Goal: Information Seeking & Learning: Learn about a topic

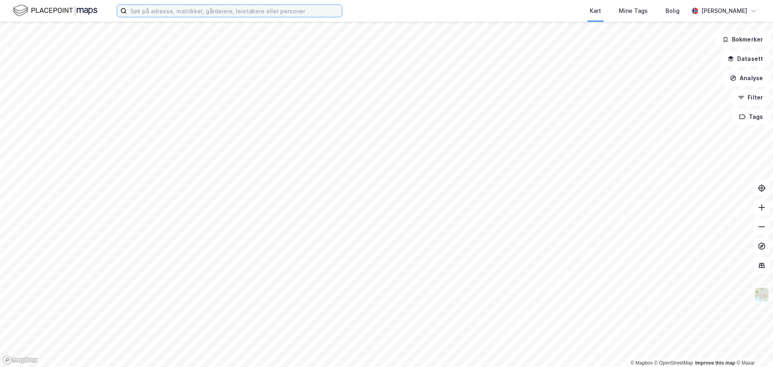
click at [199, 9] on input at bounding box center [234, 11] width 215 height 12
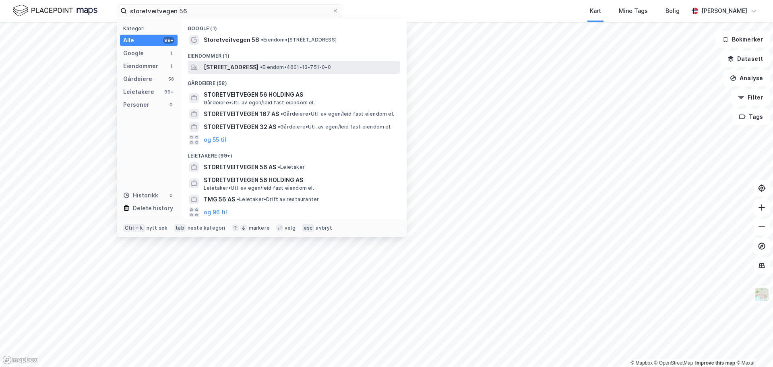
click at [223, 68] on span "[STREET_ADDRESS]" at bounding box center [231, 67] width 55 height 10
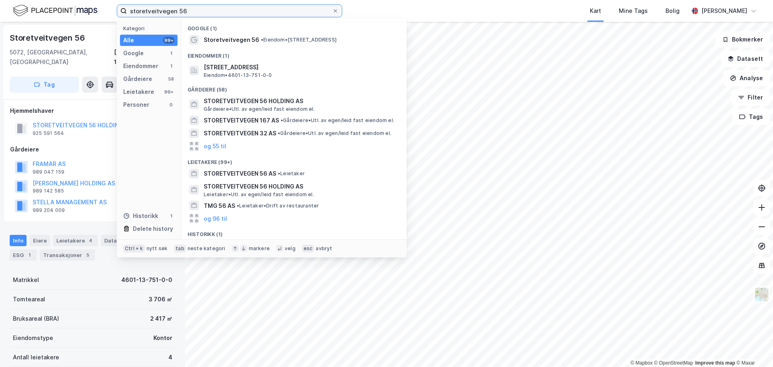
drag, startPoint x: 184, startPoint y: 8, endPoint x: 42, endPoint y: 9, distance: 142.6
click at [42, 9] on div "storetveitvegen 56 Kategori Alle 99+ Google 1 Eiendommer 1 Gårdeiere 58 Leietak…" at bounding box center [386, 11] width 773 height 22
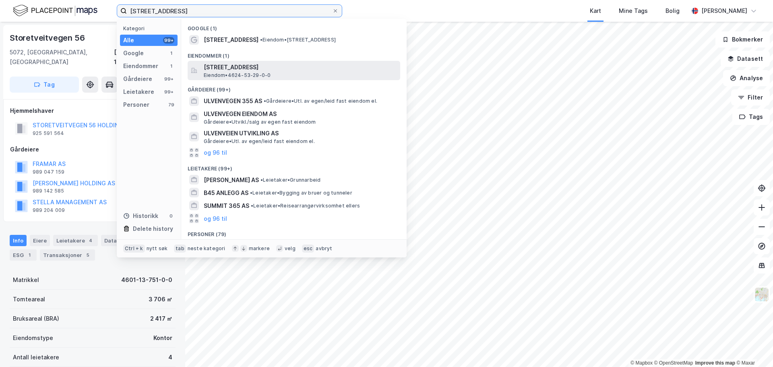
type input "[STREET_ADDRESS]"
click at [292, 65] on span "[STREET_ADDRESS]" at bounding box center [300, 67] width 193 height 10
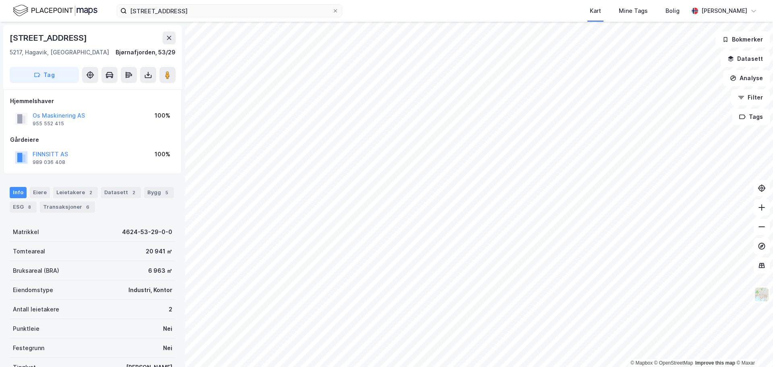
scroll to position [1, 0]
click at [339, 14] on label "[STREET_ADDRESS]" at bounding box center [230, 10] width 226 height 13
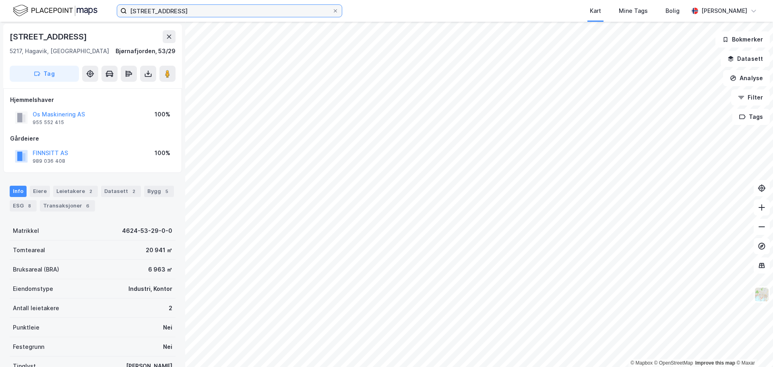
click at [332, 14] on input "[STREET_ADDRESS]" at bounding box center [229, 11] width 205 height 12
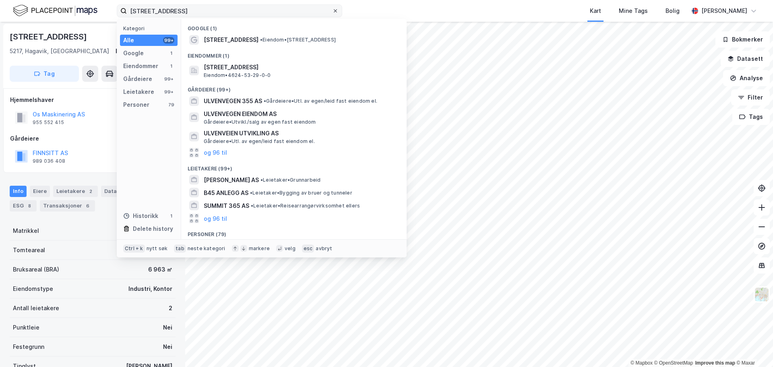
click at [338, 11] on icon at bounding box center [335, 10] width 5 height 5
click at [332, 11] on input "[STREET_ADDRESS]" at bounding box center [229, 11] width 205 height 12
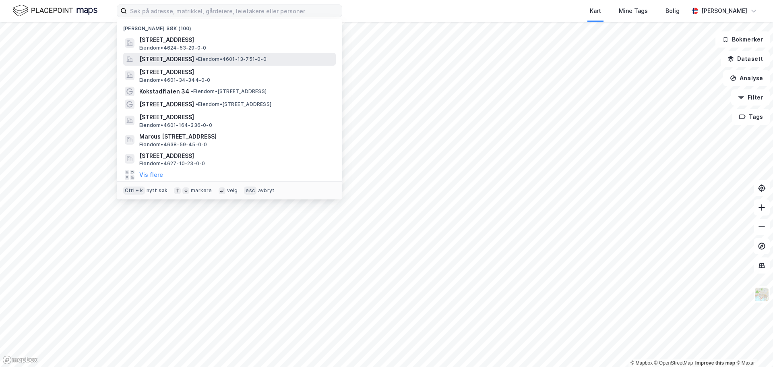
click at [186, 59] on span "[STREET_ADDRESS]" at bounding box center [166, 59] width 55 height 10
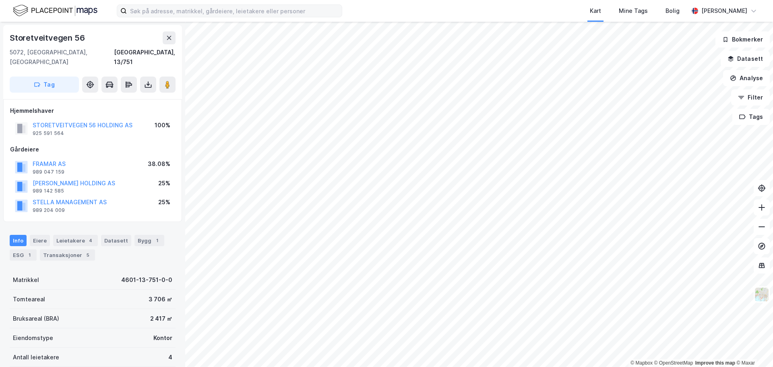
scroll to position [1, 0]
click at [768, 291] on img at bounding box center [761, 294] width 15 height 15
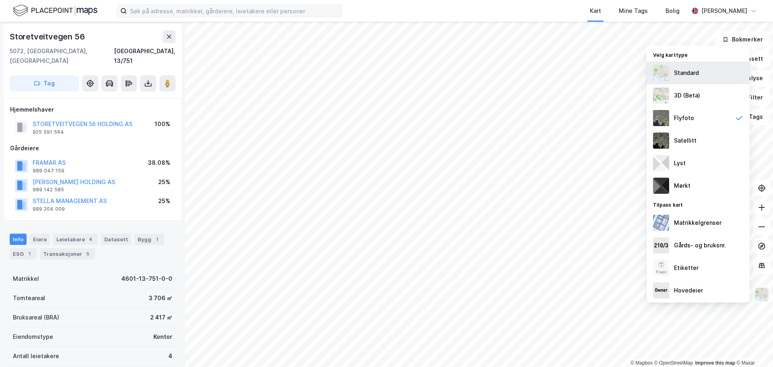
click at [696, 75] on div "Standard" at bounding box center [686, 73] width 25 height 10
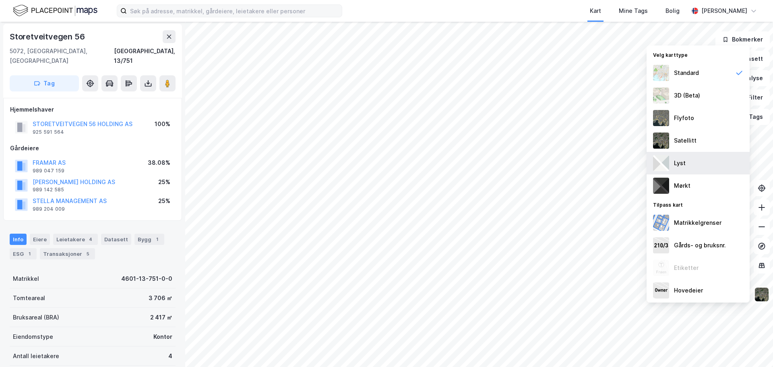
click at [698, 166] on div "Lyst" at bounding box center [698, 163] width 103 height 23
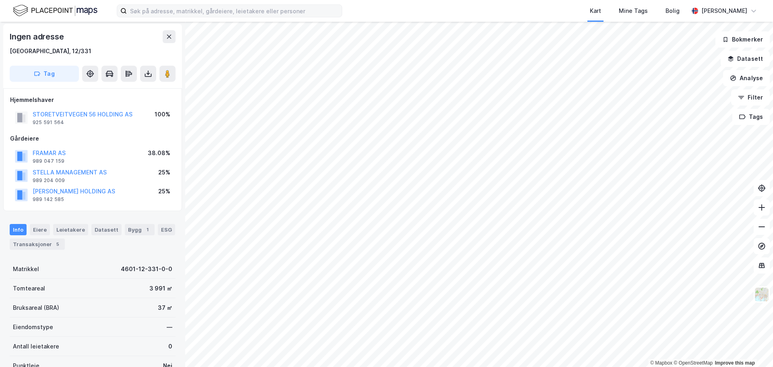
scroll to position [1, 0]
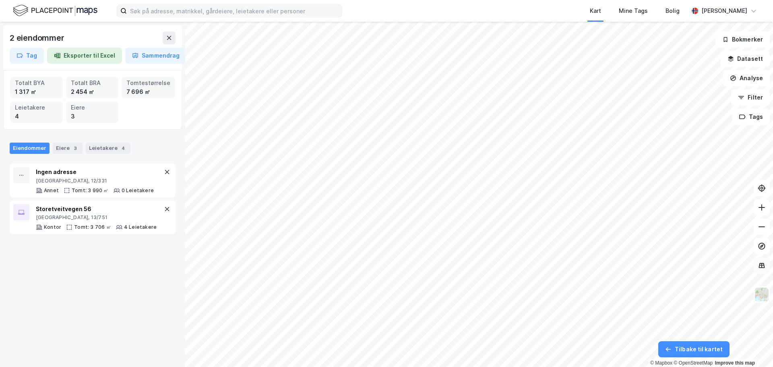
click at [757, 269] on button at bounding box center [762, 265] width 16 height 16
click at [761, 268] on icon at bounding box center [762, 265] width 8 height 8
click at [761, 298] on img at bounding box center [761, 294] width 15 height 15
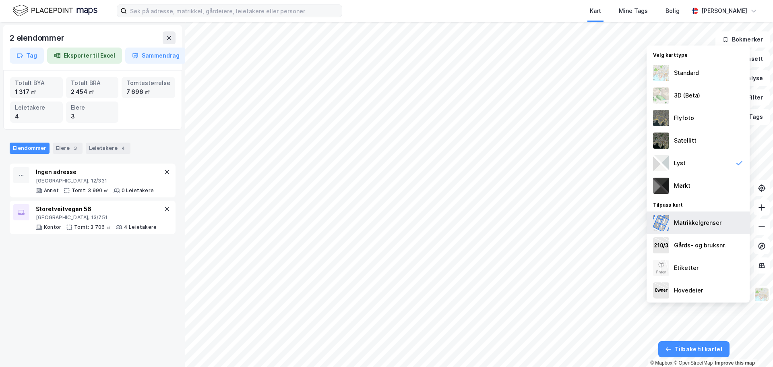
click at [694, 223] on div "Matrikkelgrenser" at bounding box center [698, 223] width 48 height 10
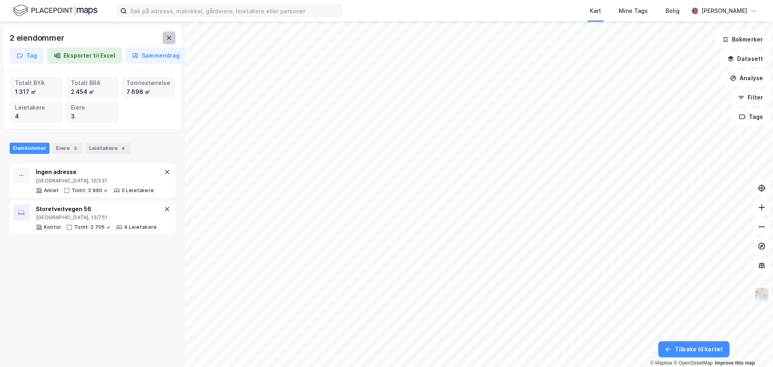
click at [167, 36] on icon at bounding box center [169, 38] width 6 height 6
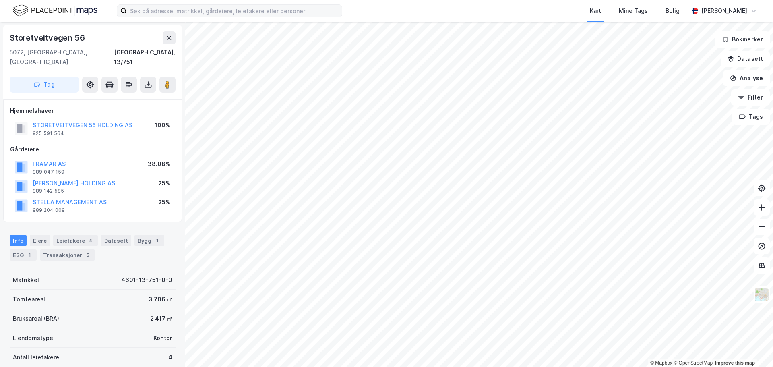
scroll to position [1, 0]
click at [255, 12] on input at bounding box center [234, 11] width 215 height 12
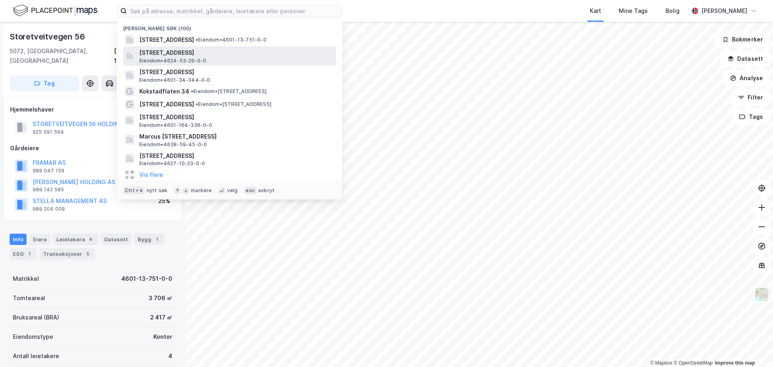
click at [171, 53] on span "[STREET_ADDRESS]" at bounding box center [235, 53] width 193 height 10
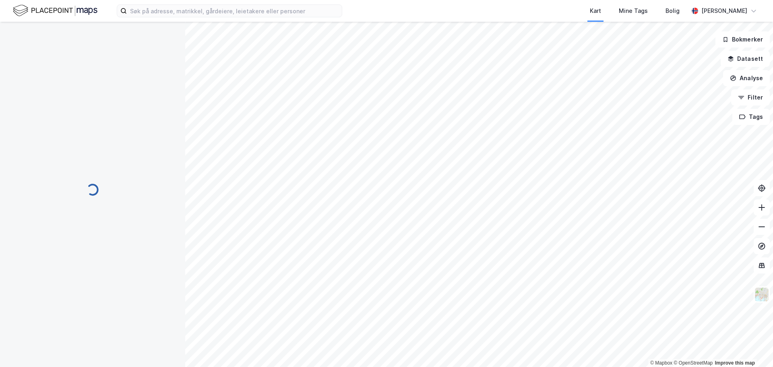
scroll to position [1, 0]
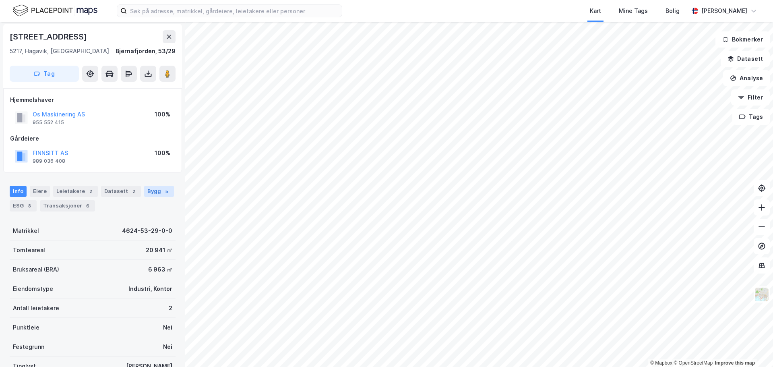
click at [149, 193] on div "Bygg 5" at bounding box center [159, 191] width 30 height 11
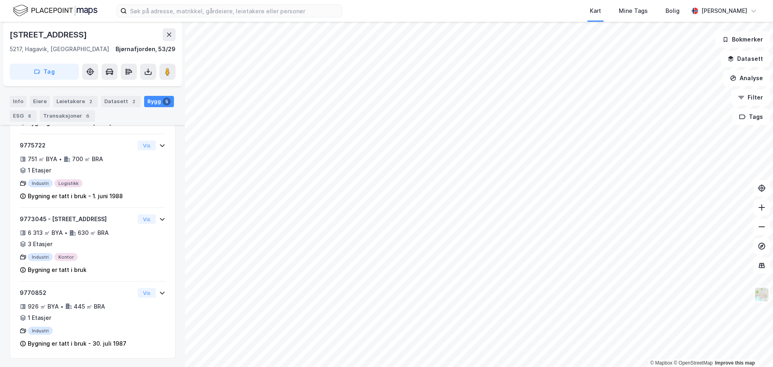
scroll to position [286, 0]
drag, startPoint x: 72, startPoint y: 34, endPoint x: 12, endPoint y: 38, distance: 60.1
click at [12, 38] on div "[STREET_ADDRESS]" at bounding box center [49, 34] width 79 height 13
copy div "[STREET_ADDRESS]"
click at [61, 103] on div "Leietakere 2" at bounding box center [75, 101] width 45 height 11
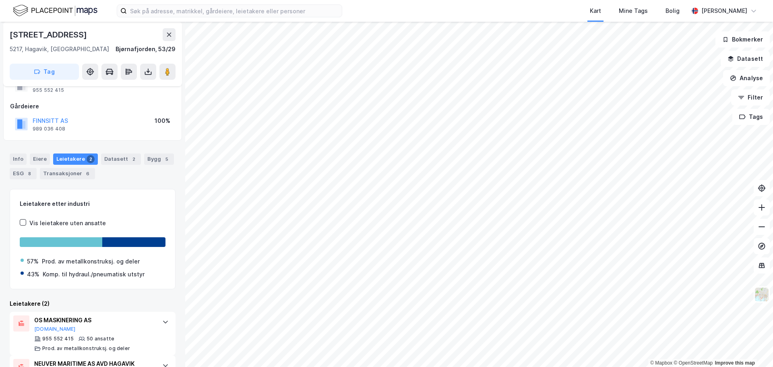
scroll to position [75, 0]
